Goal: Information Seeking & Learning: Learn about a topic

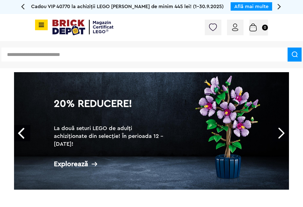
click at [34, 57] on input "text" at bounding box center [144, 55] width 286 height 14
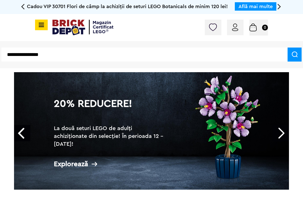
type input "**********"
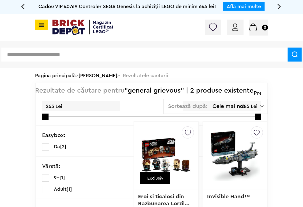
click at [23, 7] on icon at bounding box center [23, 6] width 4 height 10
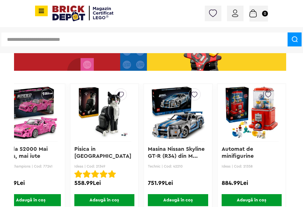
scroll to position [0, 459]
click at [257, 118] on img at bounding box center [251, 113] width 54 height 78
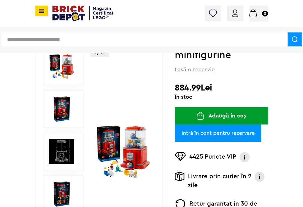
scroll to position [15, 0]
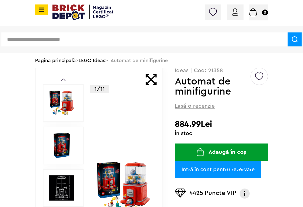
click at [97, 80] on div "1/11" at bounding box center [123, 188] width 54 height 240
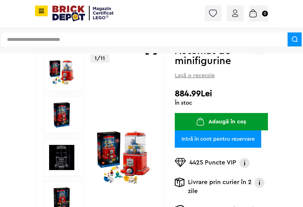
scroll to position [0, 0]
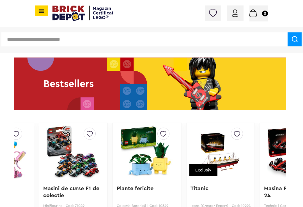
scroll to position [633, 0]
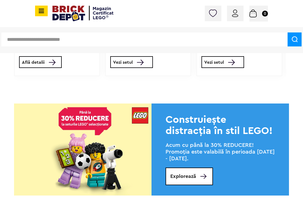
click at [180, 180] on span "Explorează" at bounding box center [183, 176] width 26 height 7
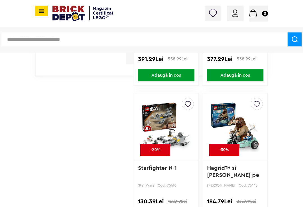
scroll to position [565, 0]
click at [180, 122] on img at bounding box center [166, 127] width 50 height 78
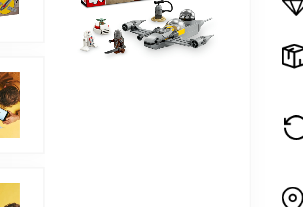
scroll to position [110, 0]
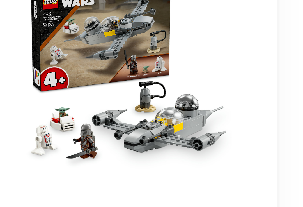
click at [96, 79] on img at bounding box center [123, 106] width 54 height 54
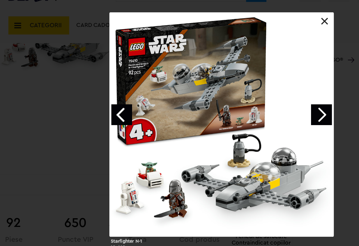
scroll to position [147, 68]
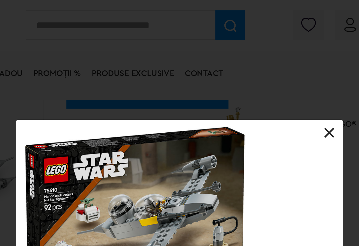
click at [277, 71] on link at bounding box center [280, 71] width 6 height 6
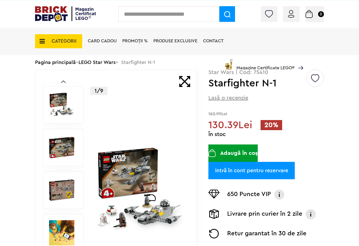
scroll to position [0, 0]
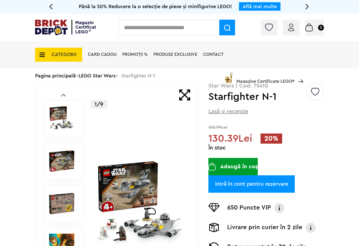
click at [52, 8] on icon at bounding box center [51, 6] width 4 height 10
click at [63, 57] on span "CATEGORII" at bounding box center [58, 55] width 47 height 14
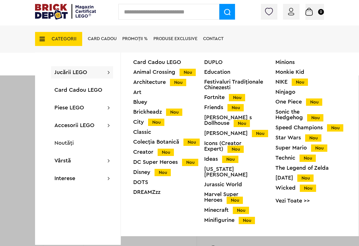
scroll to position [16, 0]
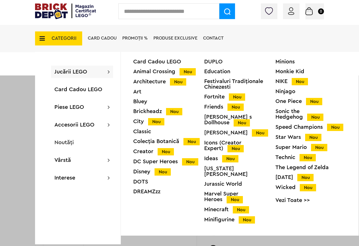
click at [301, 139] on div "Star Wars Nou" at bounding box center [310, 137] width 71 height 6
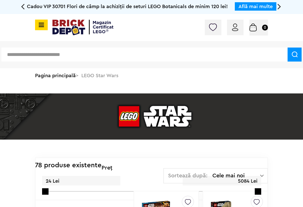
click at [42, 24] on icon at bounding box center [40, 25] width 7 height 6
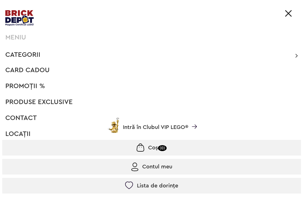
click at [30, 54] on span "Categorii" at bounding box center [22, 55] width 35 height 7
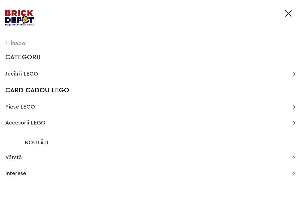
click at [30, 67] on div "Înapoi CATEGORII Jucării LEGO Card Cadou LEGO Animal Crossing Nou Architecture …" at bounding box center [151, 137] width 303 height 221
click at [29, 75] on span "Jucării LEGO" at bounding box center [21, 74] width 33 height 6
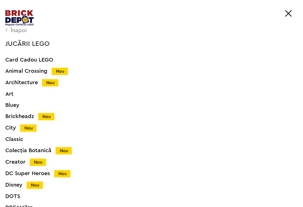
scroll to position [13, 0]
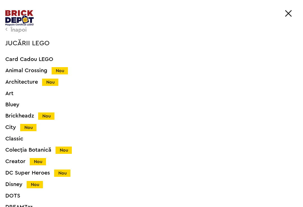
click at [10, 130] on div "City Nou" at bounding box center [143, 128] width 276 height 6
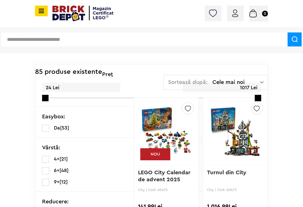
scroll to position [97, 0]
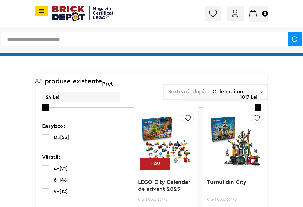
click at [252, 93] on span "Cele mai noi" at bounding box center [236, 92] width 48 height 6
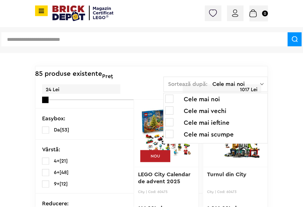
scroll to position [106, 0]
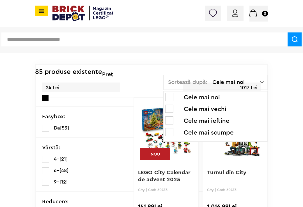
click at [168, 132] on span at bounding box center [169, 132] width 8 height 8
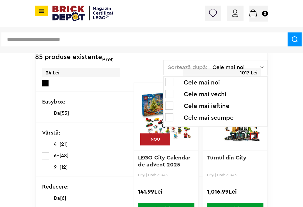
scroll to position [112, 0]
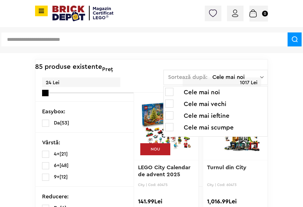
click at [263, 77] on img at bounding box center [262, 78] width 4 height 6
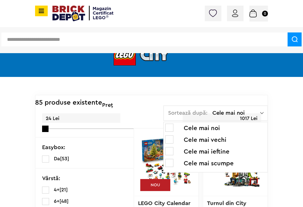
scroll to position [0, 0]
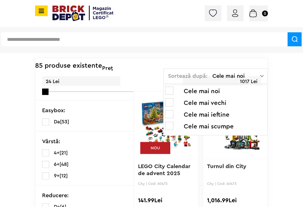
click at [252, 72] on div "Sortează după: Cele mai noi Cele mai noi Cele mai vechi Cele mai ieftine Cele m…" at bounding box center [215, 76] width 105 height 15
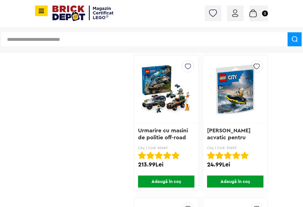
scroll to position [1004, 0]
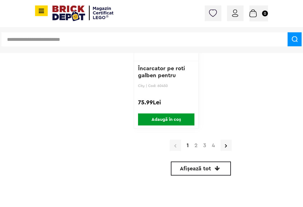
scroll to position [2065, 0]
click at [214, 144] on link "4" at bounding box center [213, 146] width 9 height 6
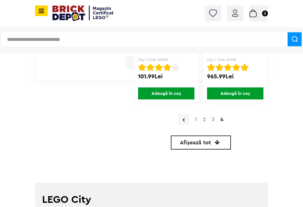
scroll to position [380, 0]
click at [212, 119] on link "3" at bounding box center [212, 120] width 9 height 6
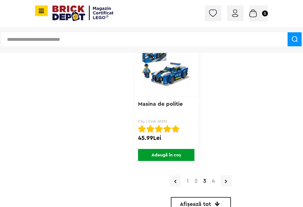
scroll to position [2029, 0]
click at [195, 182] on link "2" at bounding box center [195, 181] width 9 height 6
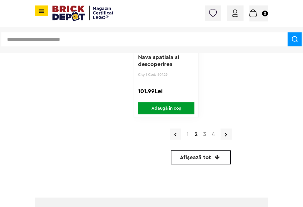
scroll to position [2076, 0]
click at [188, 132] on link "1" at bounding box center [188, 135] width 8 height 6
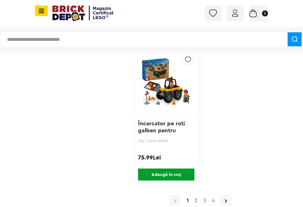
scroll to position [2010, 0]
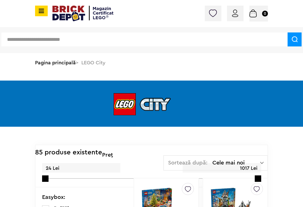
scroll to position [25, 0]
